Goal: Task Accomplishment & Management: Complete application form

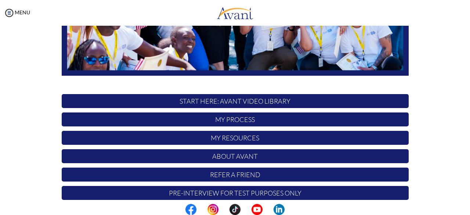
scroll to position [186, 0]
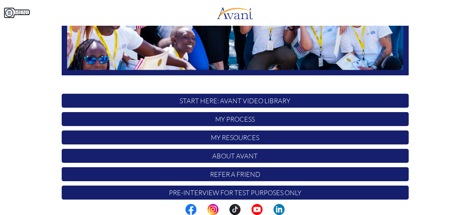
click at [6, 15] on img at bounding box center [9, 12] width 11 height 11
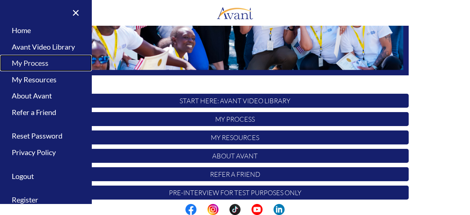
click at [16, 63] on link "My Process" at bounding box center [46, 63] width 92 height 17
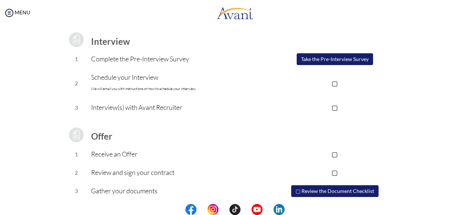
scroll to position [97, 0]
click at [331, 61] on button "Take the Pre-Interview Survey" at bounding box center [335, 60] width 76 height 12
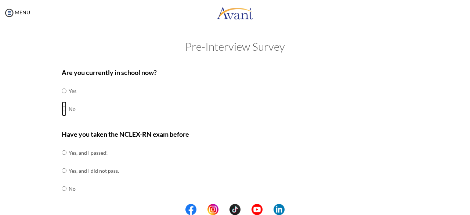
click at [62, 98] on input "radio" at bounding box center [64, 90] width 5 height 15
radio input "true"
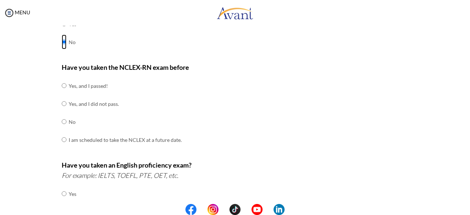
scroll to position [73, 0]
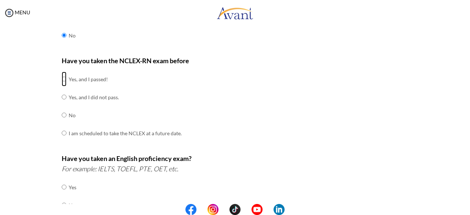
click at [62, 79] on input "radio" at bounding box center [64, 79] width 5 height 15
radio input "true"
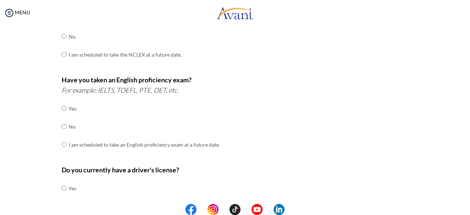
scroll to position [152, 0]
click at [62, 115] on input "radio" at bounding box center [64, 108] width 5 height 15
radio input "true"
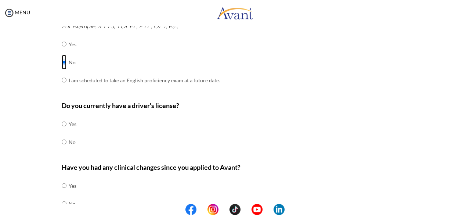
scroll to position [217, 0]
click at [62, 131] on input "radio" at bounding box center [64, 123] width 5 height 15
radio input "true"
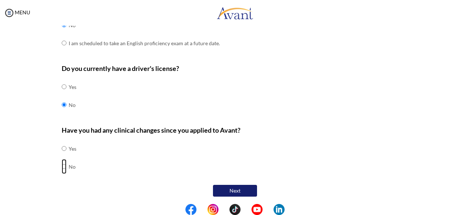
click at [62, 156] on input "radio" at bounding box center [64, 148] width 5 height 15
radio input "true"
click at [217, 187] on button "Next" at bounding box center [235, 191] width 44 height 12
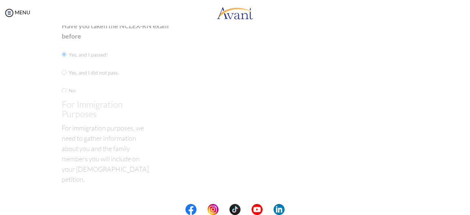
scroll to position [15, 0]
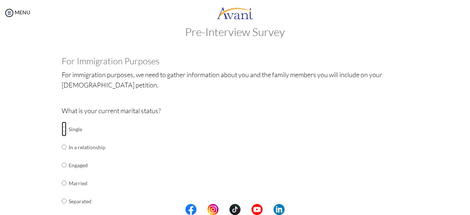
click at [62, 130] on input "radio" at bounding box center [64, 128] width 5 height 15
radio input "true"
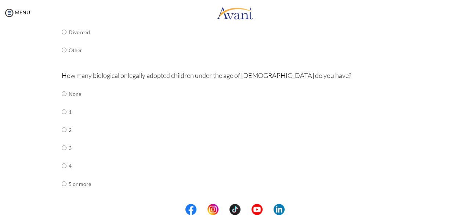
scroll to position [204, 0]
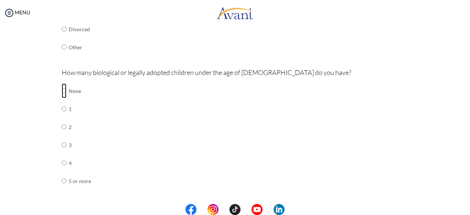
click at [62, 90] on input "radio" at bounding box center [64, 90] width 5 height 15
radio input "true"
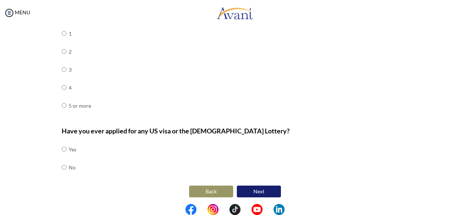
scroll to position [280, 0]
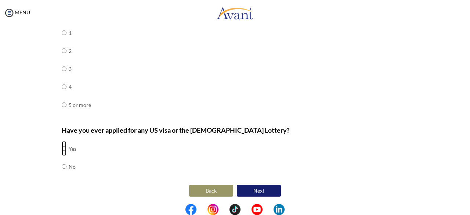
click at [62, 148] on input "radio" at bounding box center [64, 148] width 5 height 15
radio input "true"
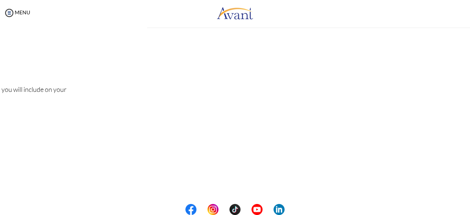
scroll to position [0, 0]
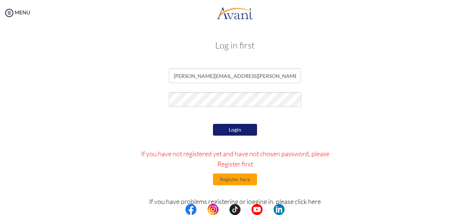
click at [239, 129] on button "Login" at bounding box center [235, 130] width 44 height 12
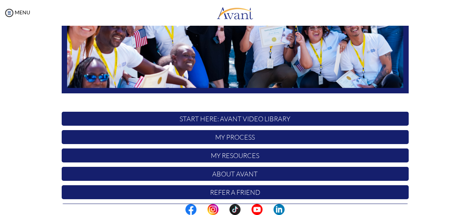
scroll to position [172, 0]
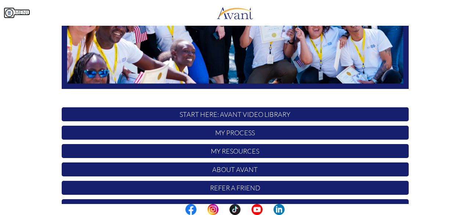
click at [8, 13] on img at bounding box center [9, 12] width 11 height 11
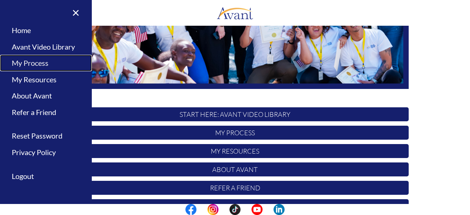
click at [14, 62] on link "My Process" at bounding box center [46, 63] width 92 height 17
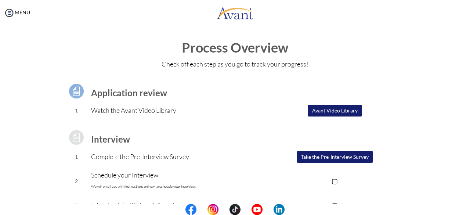
click at [317, 158] on button "Take the Pre-Interview Survey" at bounding box center [335, 157] width 76 height 12
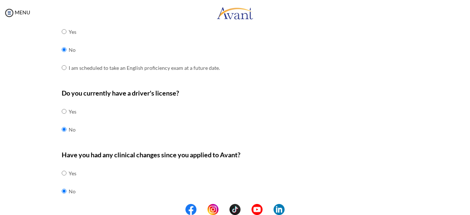
scroll to position [253, 0]
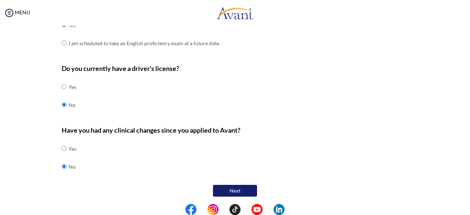
click at [233, 187] on button "Next" at bounding box center [235, 191] width 44 height 12
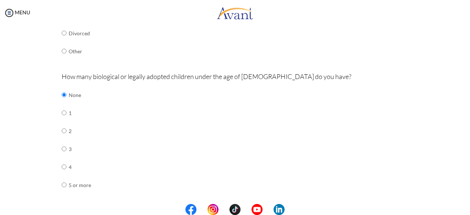
scroll to position [280, 0]
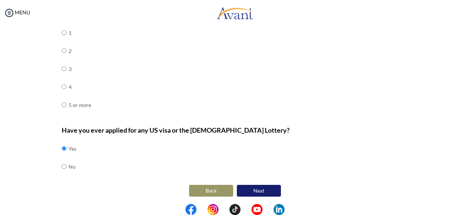
click at [262, 189] on button "Next" at bounding box center [259, 191] width 44 height 12
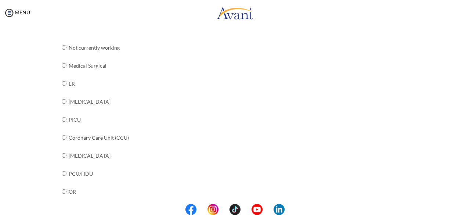
scroll to position [93, 0]
click at [62, 55] on input "radio" at bounding box center [64, 47] width 5 height 15
radio input "true"
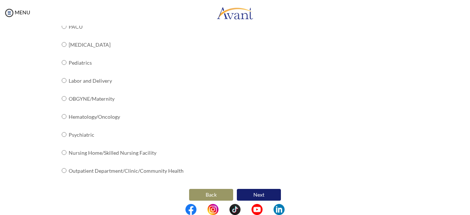
scroll to position [315, 0]
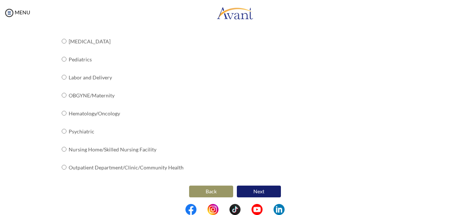
click at [256, 190] on button "Next" at bounding box center [259, 191] width 44 height 12
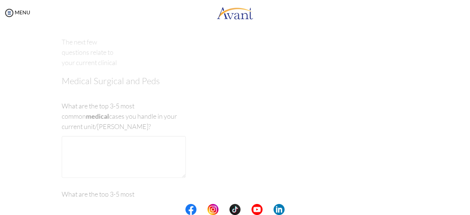
scroll to position [15, 0]
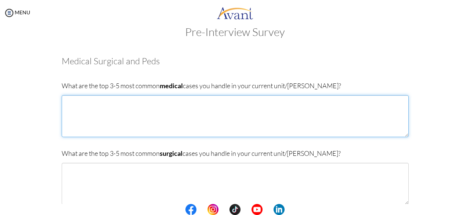
click at [145, 110] on textarea at bounding box center [235, 116] width 347 height 42
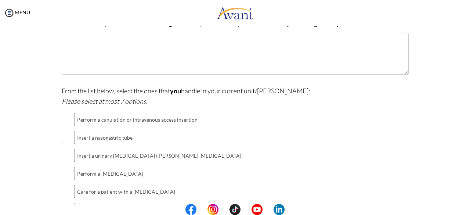
scroll to position [154, 0]
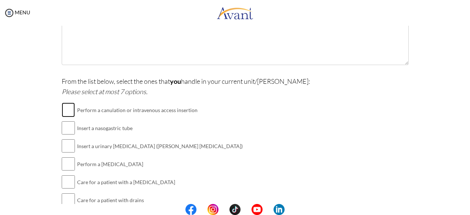
click at [70, 111] on input "checkbox" at bounding box center [68, 109] width 13 height 15
checkbox input "true"
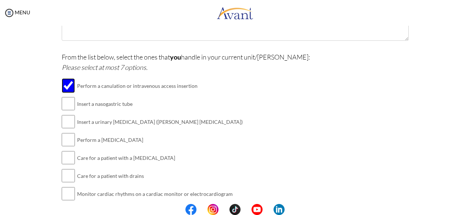
scroll to position [179, 0]
click at [65, 138] on input "checkbox" at bounding box center [68, 138] width 13 height 15
checkbox input "true"
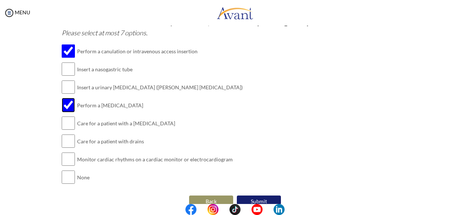
scroll to position [213, 0]
click at [64, 140] on input "checkbox" at bounding box center [68, 140] width 13 height 15
checkbox input "true"
click at [65, 159] on input "checkbox" at bounding box center [68, 158] width 13 height 15
checkbox input "true"
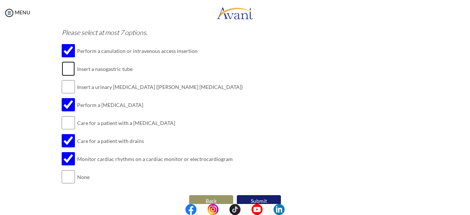
click at [64, 72] on input "checkbox" at bounding box center [68, 68] width 13 height 15
checkbox input "false"
click at [64, 87] on input "checkbox" at bounding box center [68, 86] width 13 height 15
checkbox input "true"
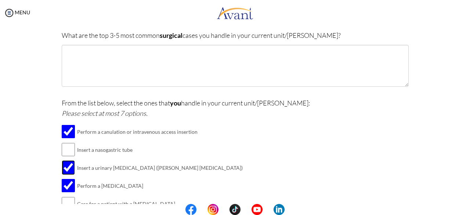
scroll to position [132, 0]
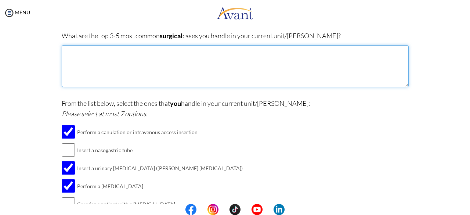
click at [101, 53] on textarea at bounding box center [235, 66] width 347 height 42
type textarea "l"
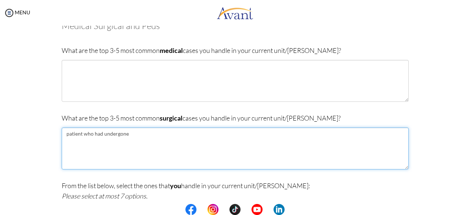
scroll to position [49, 0]
type textarea "patient who had undergone"
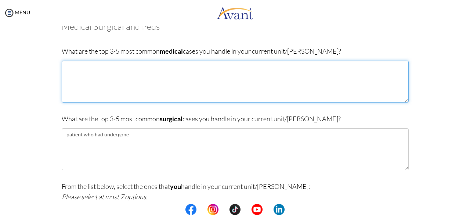
click at [99, 63] on textarea at bounding box center [235, 82] width 347 height 42
click at [63, 68] on textarea "diabetic mellitus [MEDICAL_DATA]" at bounding box center [235, 82] width 347 height 42
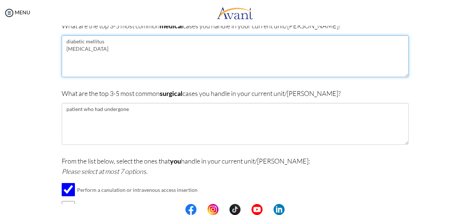
scroll to position [76, 0]
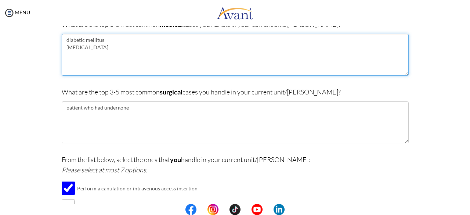
type textarea "diabetic mellitus [MEDICAL_DATA]"
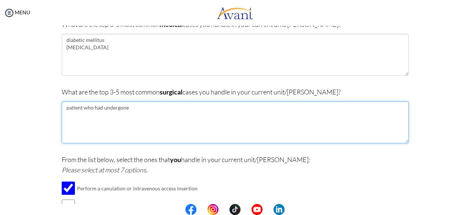
click at [130, 105] on textarea "patient who had undergone" at bounding box center [235, 122] width 347 height 42
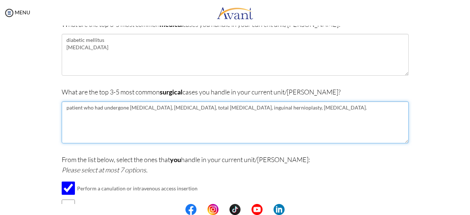
type textarea "patient who had undergone [MEDICAL_DATA], [MEDICAL_DATA], total [MEDICAL_DATA],…"
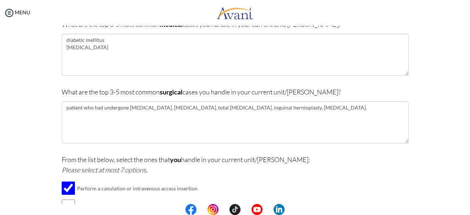
click at [242, 76] on div "What are the top 3-5 most common medical cases you handle in your current unit/…" at bounding box center [235, 51] width 347 height 64
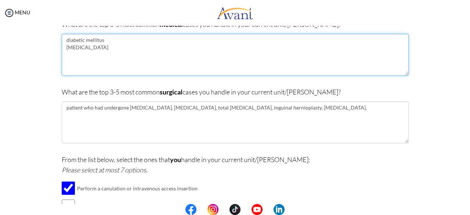
click at [180, 55] on textarea "diabetic mellitus [MEDICAL_DATA]" at bounding box center [235, 55] width 347 height 42
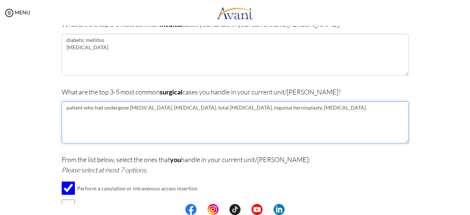
click at [94, 115] on textarea "patient who had undergone [MEDICAL_DATA], [MEDICAL_DATA], total [MEDICAL_DATA],…" at bounding box center [235, 122] width 347 height 42
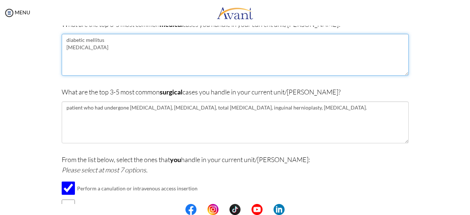
click at [88, 55] on textarea "diabetic mellitus [MEDICAL_DATA]" at bounding box center [235, 55] width 347 height 42
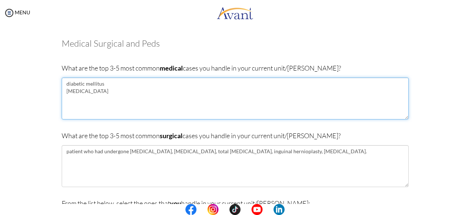
scroll to position [32, 0]
click at [96, 92] on textarea "diabetic mellitus [MEDICAL_DATA] [MEDICAL_DATA]" at bounding box center [235, 99] width 347 height 42
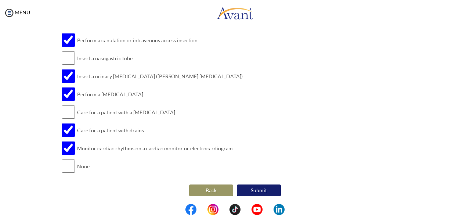
scroll to position [223, 0]
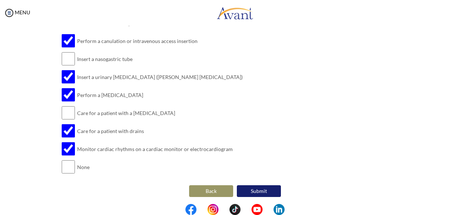
type textarea "diabetic mellitus [MEDICAL_DATA] [MEDICAL_DATA] [MEDICAL_DATA]"
click at [129, 145] on td "Monitor cardiac rhythms on a cardiac monitor or electrocardiogram" at bounding box center [160, 149] width 166 height 18
click at [253, 190] on button "Submit" at bounding box center [259, 191] width 44 height 12
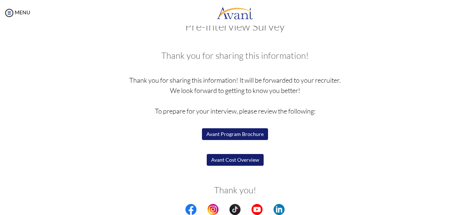
scroll to position [45, 0]
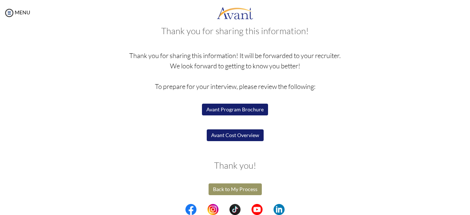
click at [243, 190] on button "Back to My Process" at bounding box center [234, 189] width 53 height 12
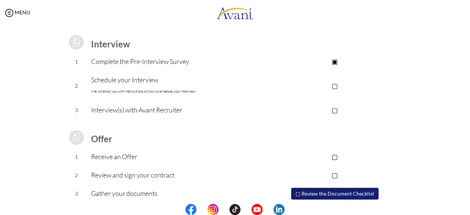
scroll to position [119, 0]
